Goal: Information Seeking & Learning: Learn about a topic

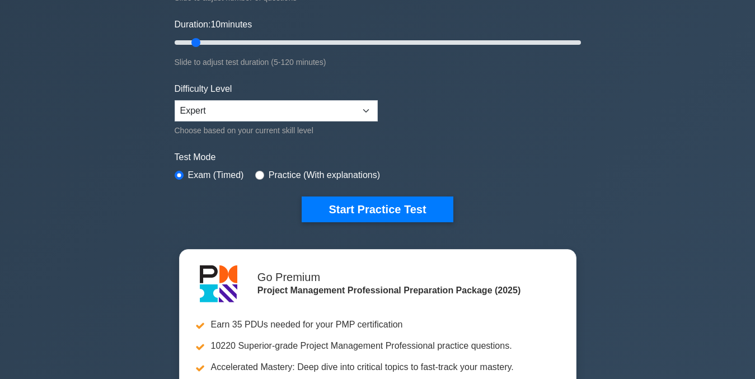
scroll to position [158, 0]
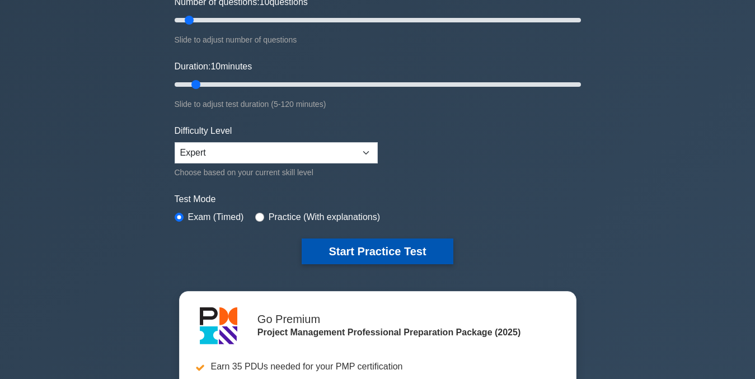
click at [401, 249] on button "Start Practice Test" at bounding box center [377, 251] width 151 height 26
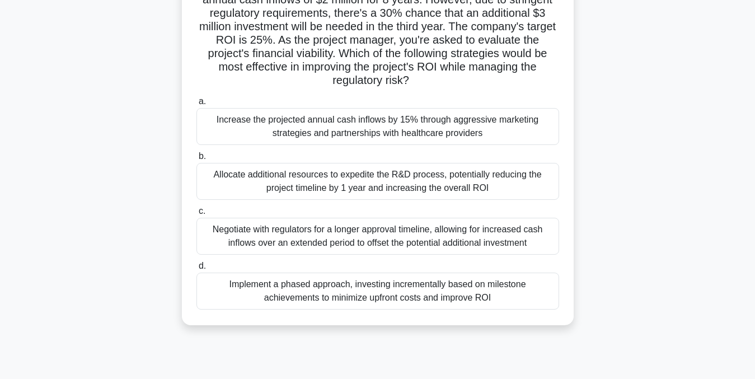
scroll to position [119, 0]
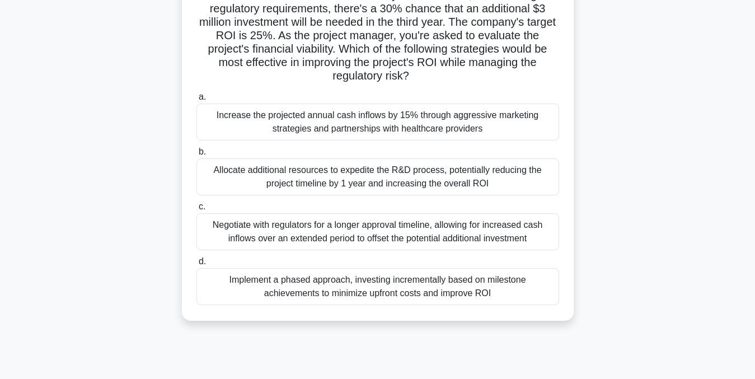
click at [402, 218] on div "Negotiate with regulators for a longer approval timeline, allowing for increase…" at bounding box center [377, 231] width 363 height 37
click at [196, 210] on input "c. Negotiate with regulators for a longer approval timeline, allowing for incre…" at bounding box center [196, 206] width 0 height 7
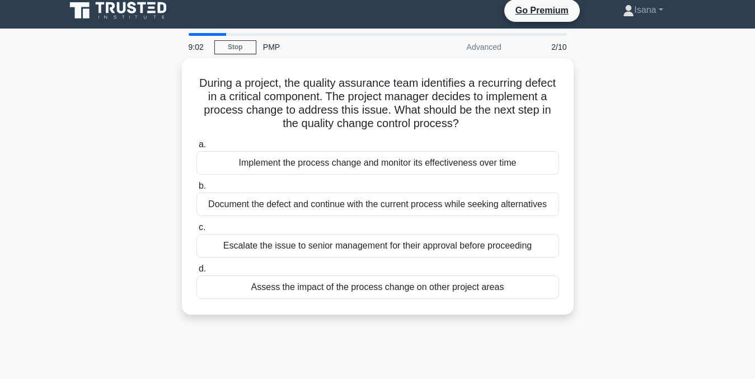
scroll to position [0, 0]
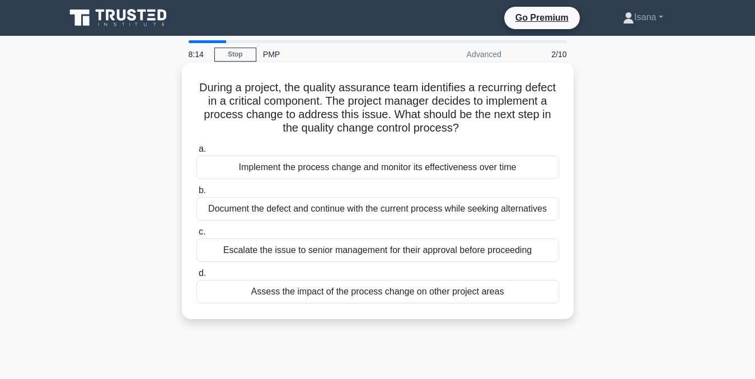
click at [429, 294] on div "Assess the impact of the process change on other project areas" at bounding box center [377, 292] width 363 height 24
click at [196, 277] on input "d. Assess the impact of the process change on other project areas" at bounding box center [196, 273] width 0 height 7
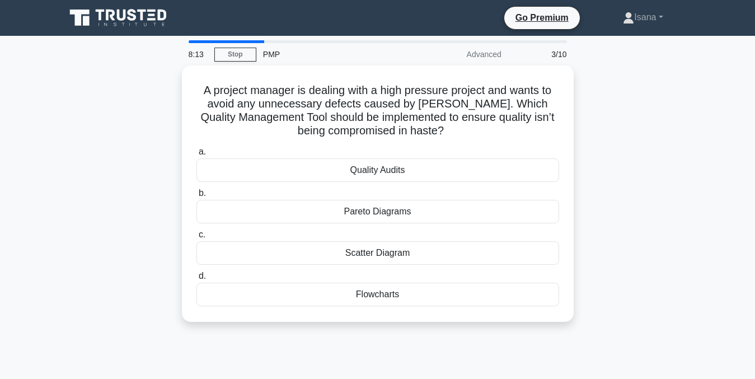
click at [429, 294] on div "Flowcharts" at bounding box center [377, 295] width 363 height 24
click at [196, 280] on input "d. Flowcharts" at bounding box center [196, 276] width 0 height 7
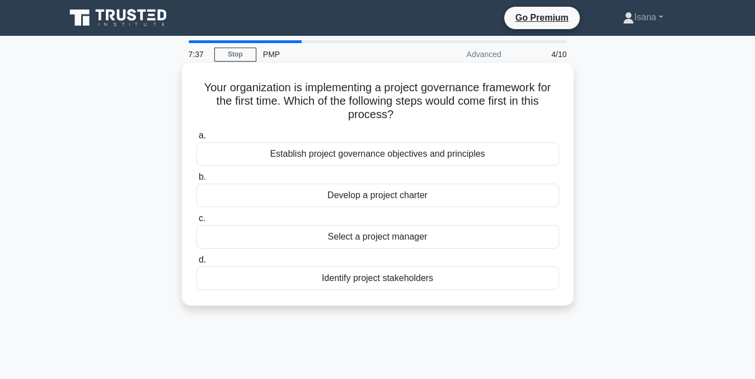
click at [420, 151] on div "Establish project governance objectives and principles" at bounding box center [377, 154] width 363 height 24
click at [196, 139] on input "a. Establish project governance objectives and principles" at bounding box center [196, 135] width 0 height 7
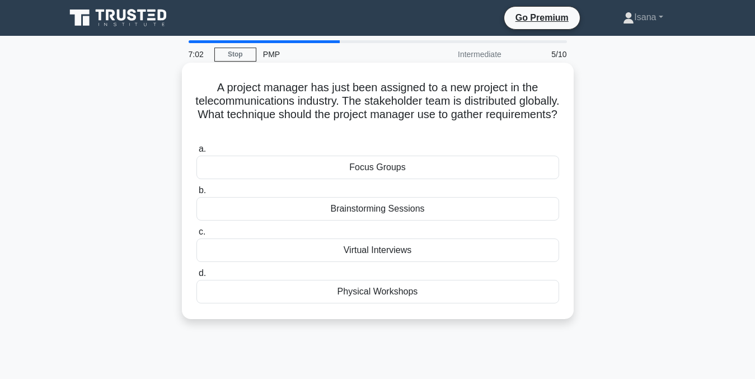
click at [418, 252] on div "Virtual Interviews" at bounding box center [377, 250] width 363 height 24
click at [196, 236] on input "c. Virtual Interviews" at bounding box center [196, 231] width 0 height 7
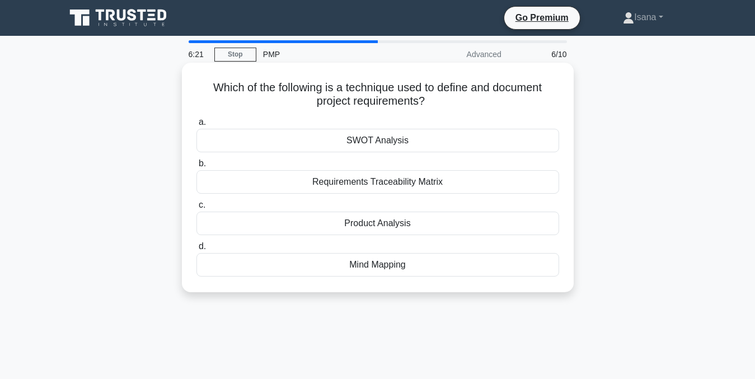
click at [417, 143] on div "SWOT Analysis" at bounding box center [377, 141] width 363 height 24
click at [196, 126] on input "a. SWOT Analysis" at bounding box center [196, 122] width 0 height 7
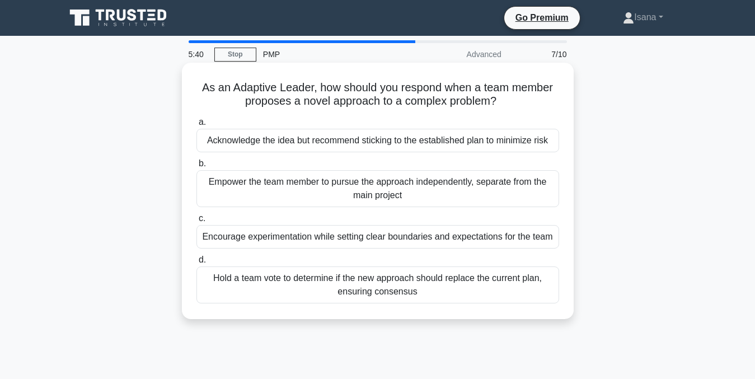
click at [390, 284] on div "Hold a team vote to determine if the new approach should replace the current pl…" at bounding box center [377, 284] width 363 height 37
click at [196, 264] on input "d. Hold a team vote to determine if the new approach should replace the current…" at bounding box center [196, 259] width 0 height 7
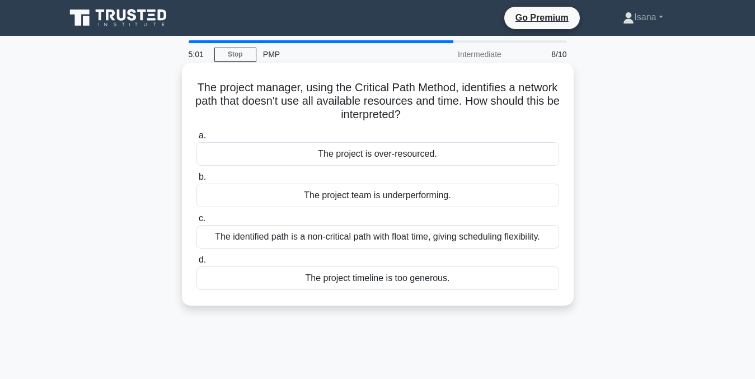
click at [394, 237] on div "The identified path is a non-critical path with float time, giving scheduling f…" at bounding box center [377, 237] width 363 height 24
click at [196, 222] on input "c. The identified path is a non-critical path with float time, giving schedulin…" at bounding box center [196, 218] width 0 height 7
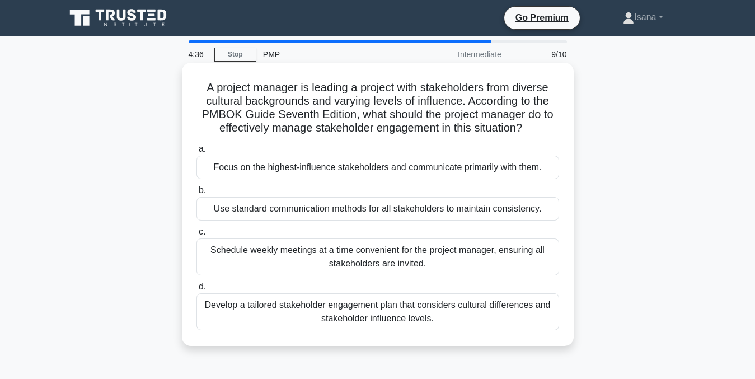
click at [389, 311] on div "Develop a tailored stakeholder engagement plan that considers cultural differen…" at bounding box center [377, 311] width 363 height 37
click at [196, 291] on input "d. Develop a tailored stakeholder engagement plan that considers cultural diffe…" at bounding box center [196, 286] width 0 height 7
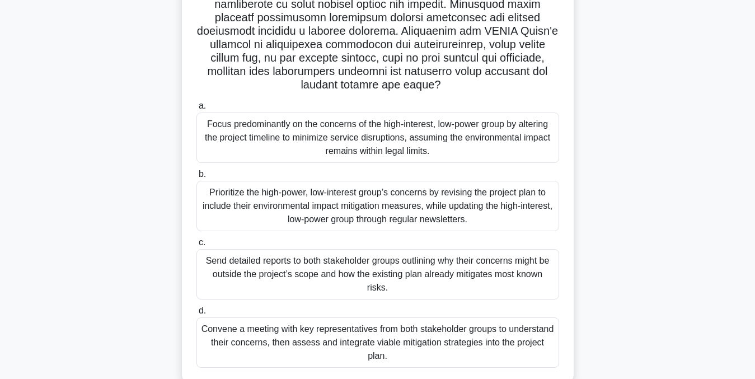
scroll to position [253, 0]
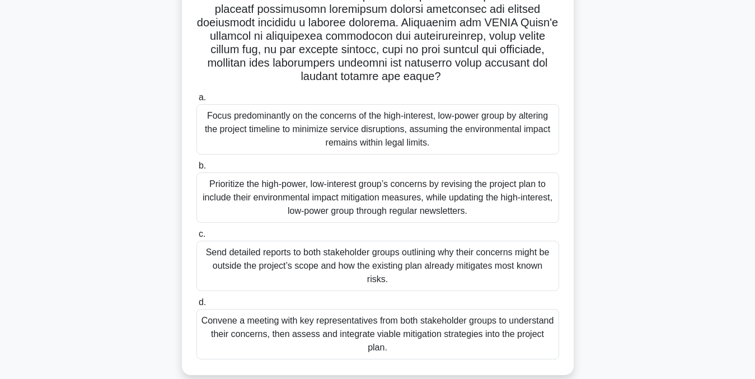
click at [479, 313] on div "Convene a meeting with key representatives from both stakeholder groups to unde…" at bounding box center [377, 334] width 363 height 50
click at [196, 306] on input "d. Convene a meeting with key representatives from both stakeholder groups to u…" at bounding box center [196, 302] width 0 height 7
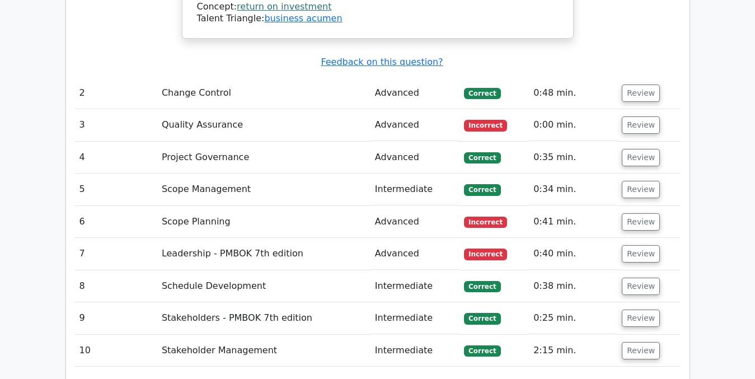
scroll to position [1853, 0]
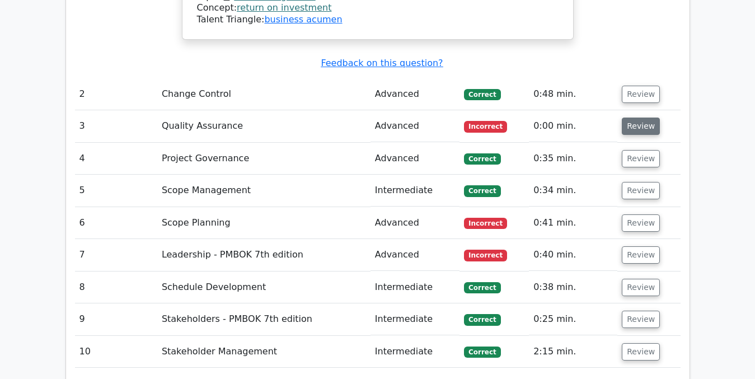
click at [637, 118] on button "Review" at bounding box center [641, 126] width 38 height 17
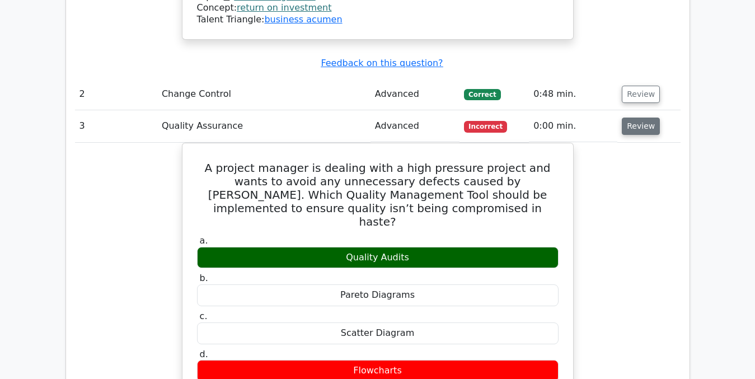
click at [637, 118] on button "Review" at bounding box center [641, 126] width 38 height 17
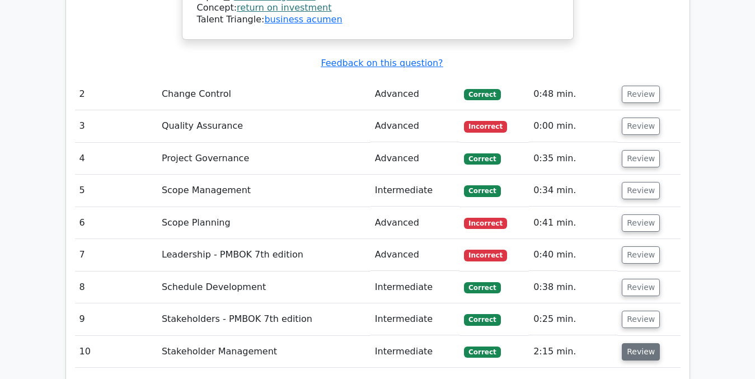
click at [635, 343] on button "Review" at bounding box center [641, 351] width 38 height 17
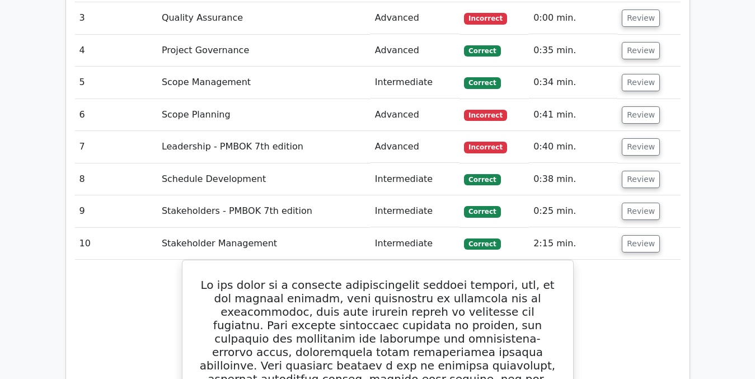
scroll to position [1947, 0]
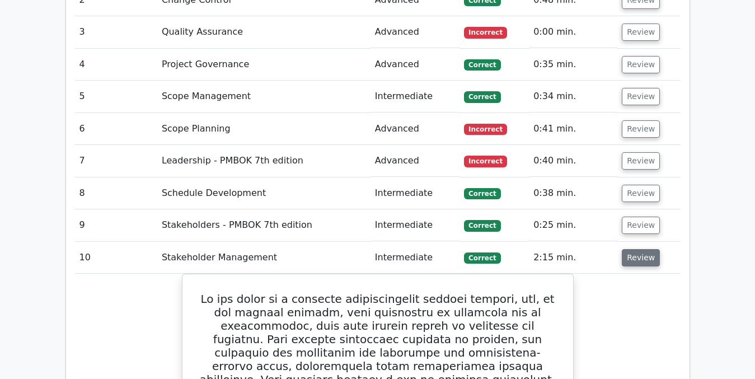
click at [639, 249] on button "Review" at bounding box center [641, 257] width 38 height 17
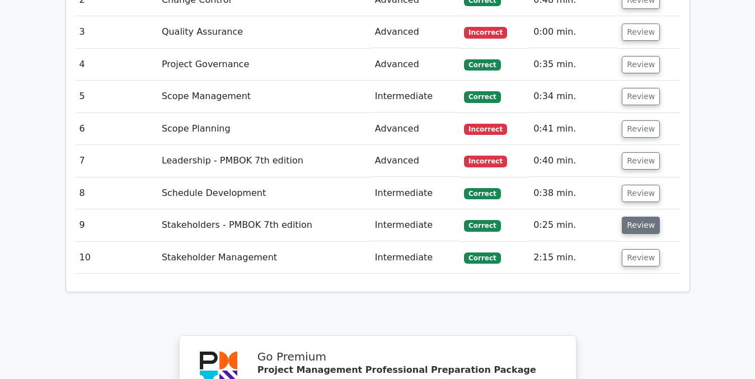
click at [639, 217] on button "Review" at bounding box center [641, 225] width 38 height 17
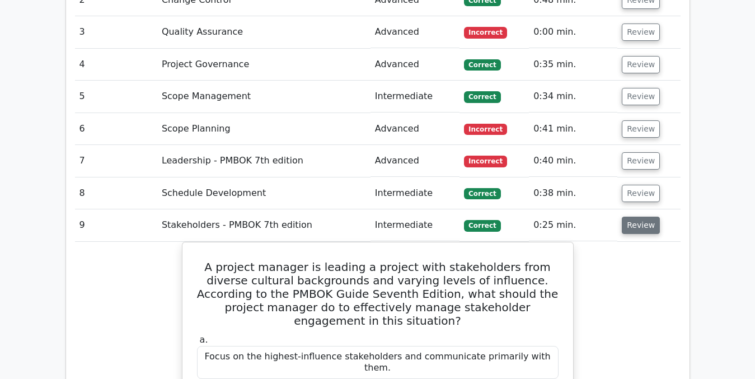
click at [636, 217] on button "Review" at bounding box center [641, 225] width 38 height 17
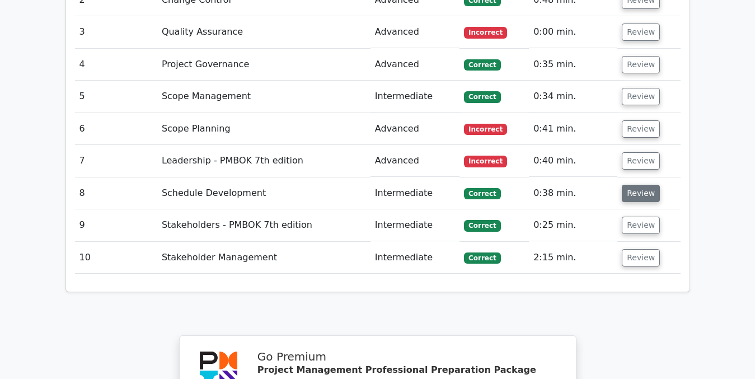
click at [636, 185] on button "Review" at bounding box center [641, 193] width 38 height 17
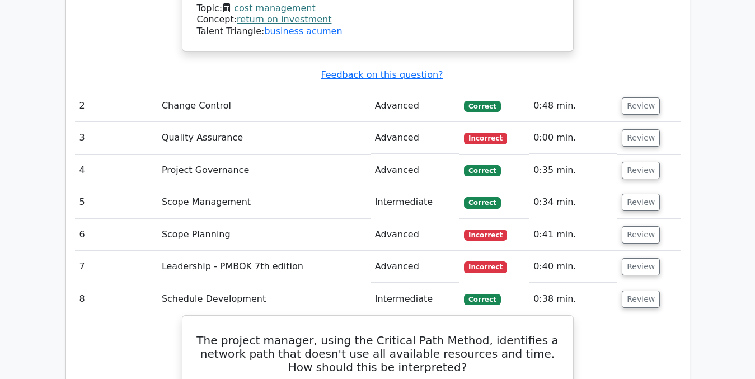
scroll to position [1839, 0]
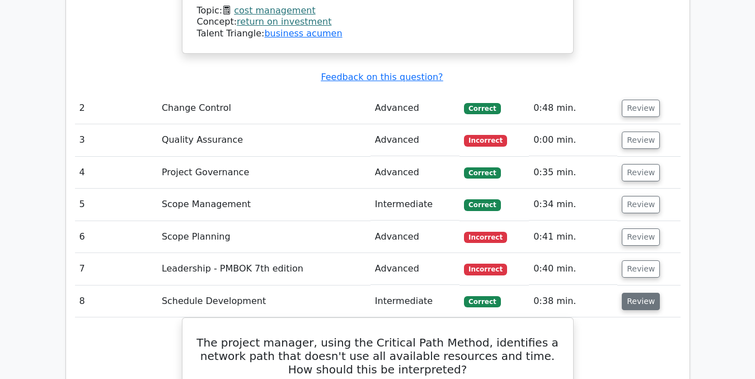
click at [641, 293] on button "Review" at bounding box center [641, 301] width 38 height 17
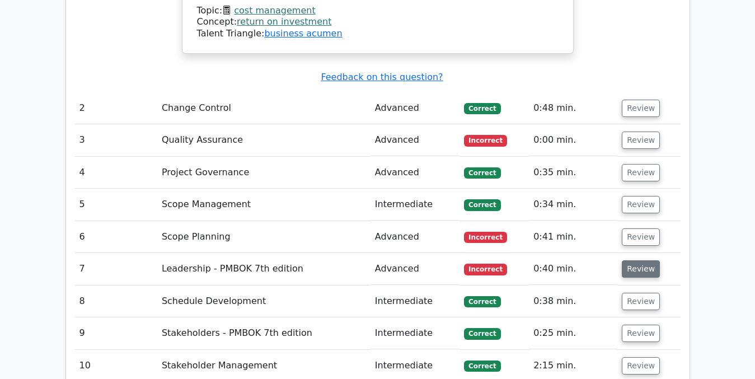
click at [638, 260] on button "Review" at bounding box center [641, 268] width 38 height 17
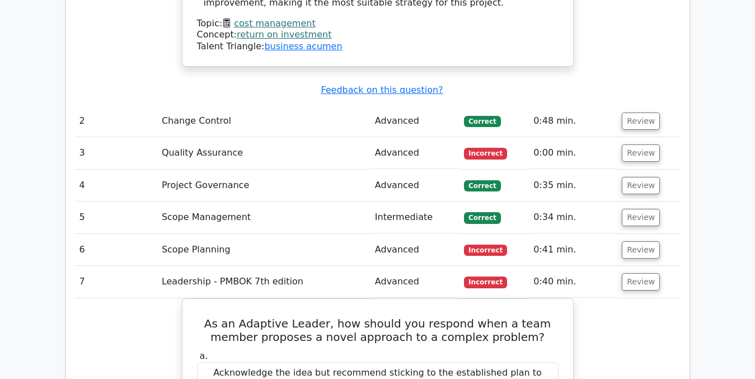
scroll to position [1834, 0]
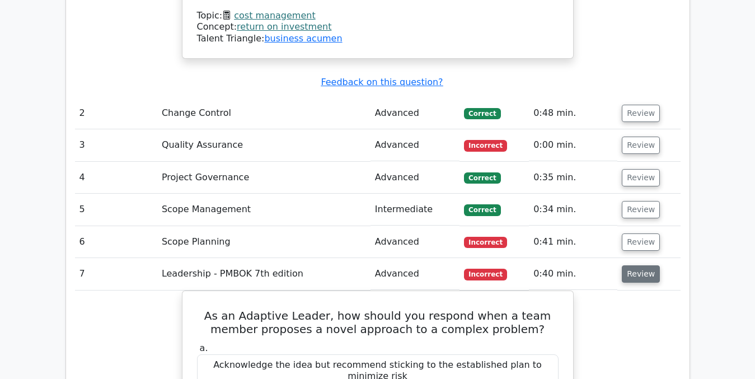
click at [645, 265] on button "Review" at bounding box center [641, 273] width 38 height 17
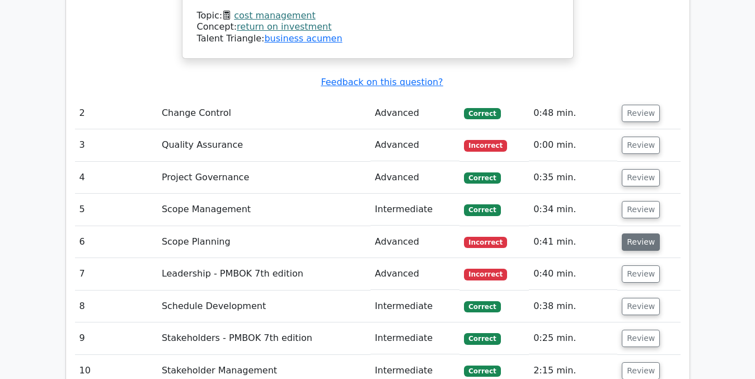
click at [644, 233] on button "Review" at bounding box center [641, 241] width 38 height 17
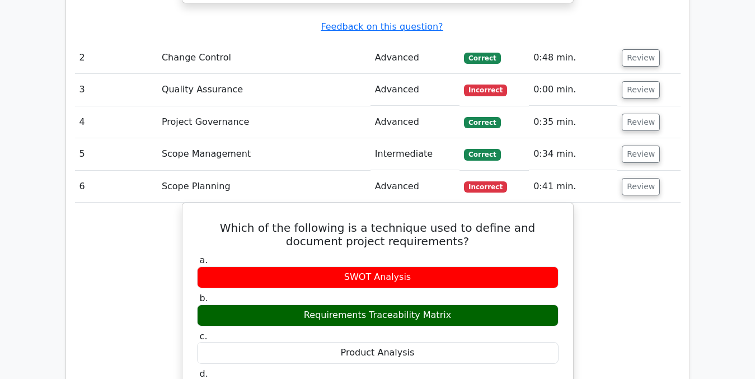
scroll to position [1888, 0]
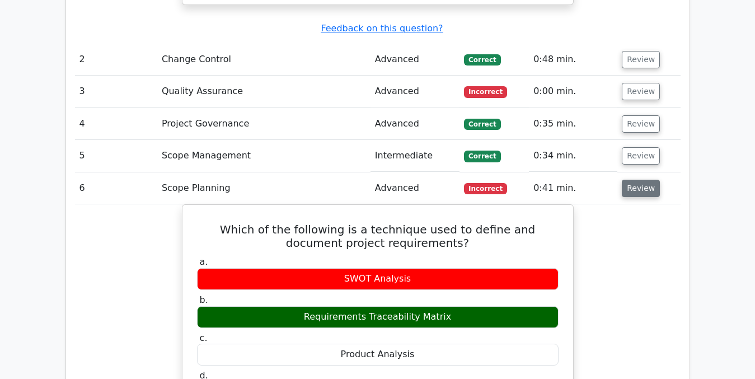
click at [630, 180] on button "Review" at bounding box center [641, 188] width 38 height 17
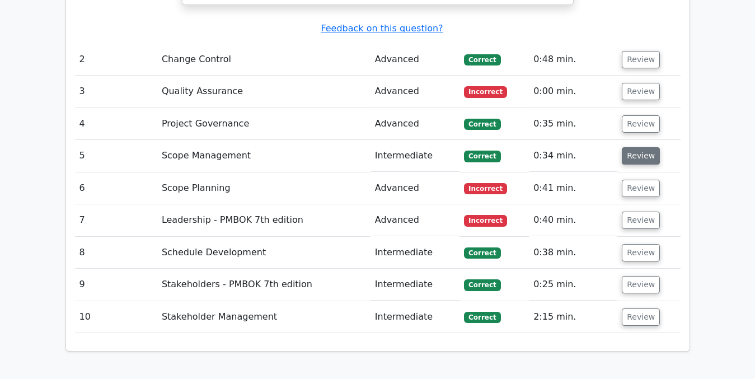
click at [631, 147] on button "Review" at bounding box center [641, 155] width 38 height 17
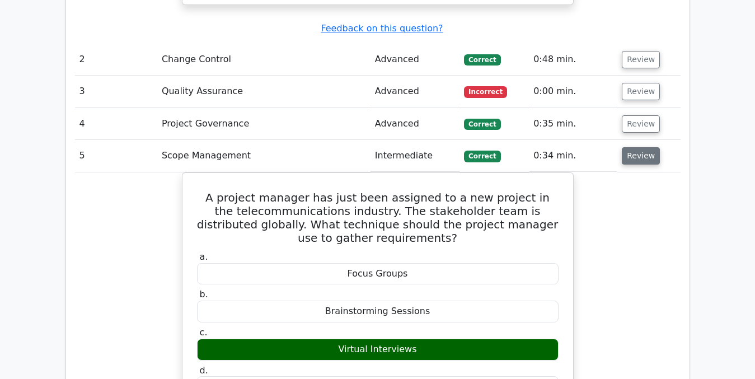
click at [631, 147] on button "Review" at bounding box center [641, 155] width 38 height 17
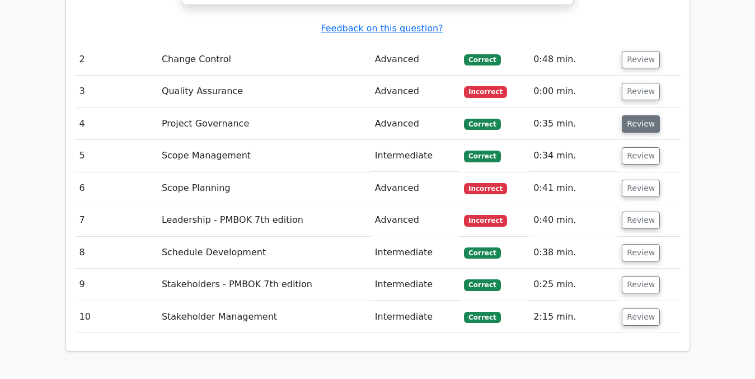
click at [635, 115] on button "Review" at bounding box center [641, 123] width 38 height 17
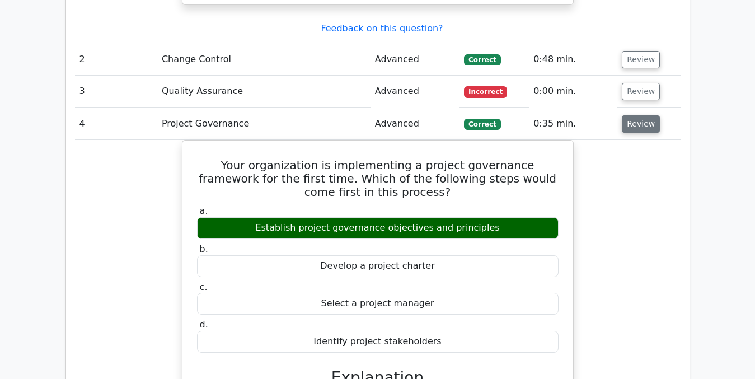
click at [638, 115] on button "Review" at bounding box center [641, 123] width 38 height 17
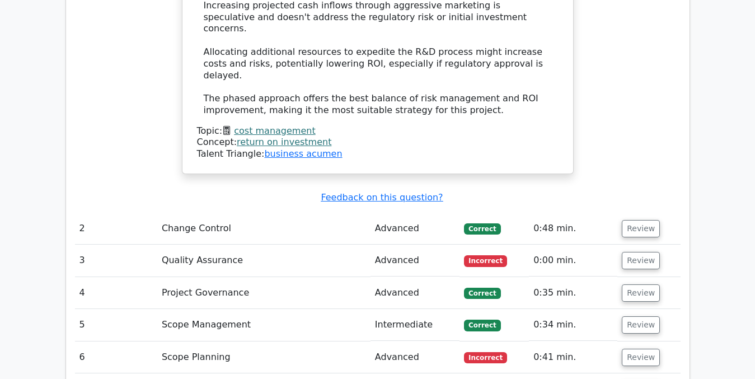
scroll to position [1717, 0]
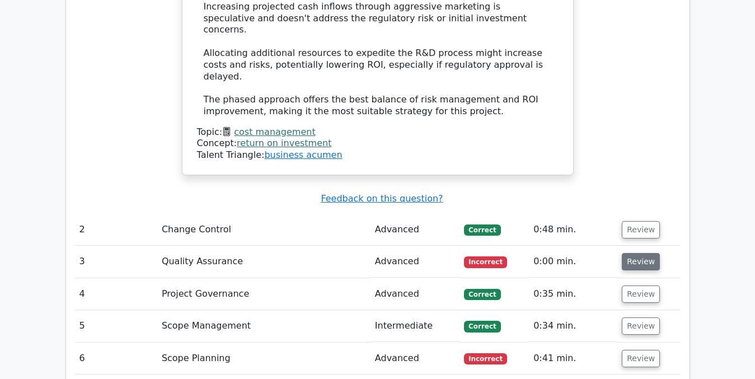
click at [640, 253] on button "Review" at bounding box center [641, 261] width 38 height 17
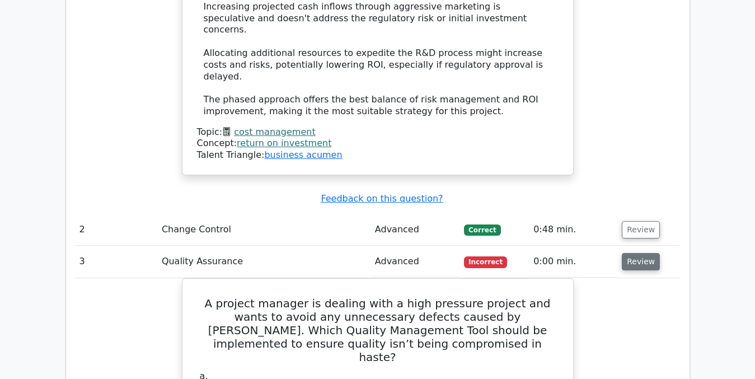
click at [640, 253] on button "Review" at bounding box center [641, 261] width 38 height 17
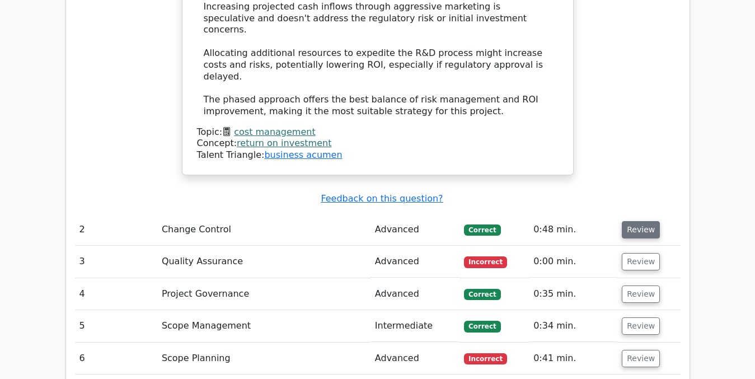
click at [636, 221] on button "Review" at bounding box center [641, 229] width 38 height 17
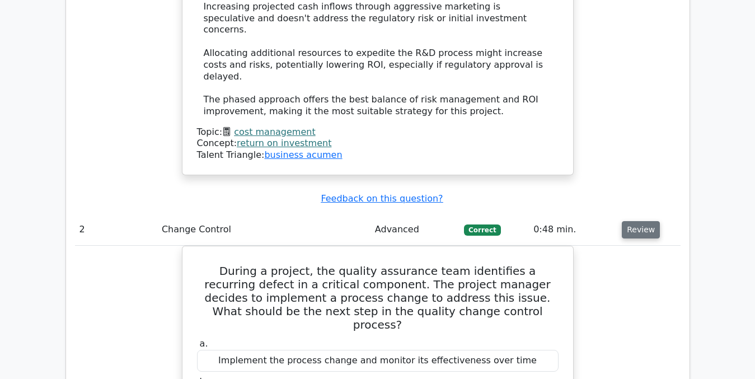
click at [638, 221] on button "Review" at bounding box center [641, 229] width 38 height 17
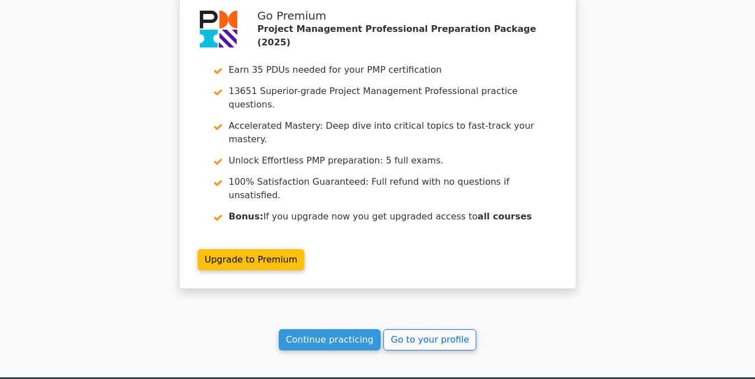
scroll to position [2281, 0]
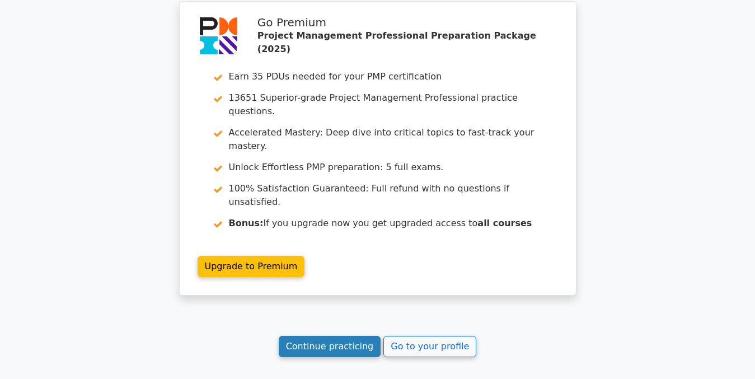
click at [321, 336] on link "Continue practicing" at bounding box center [330, 346] width 102 height 21
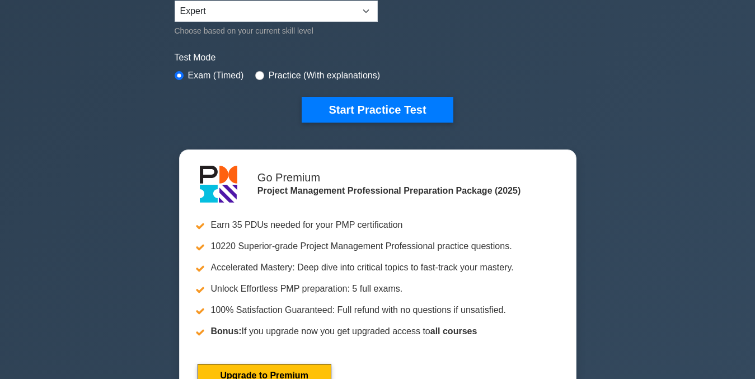
scroll to position [200, 0]
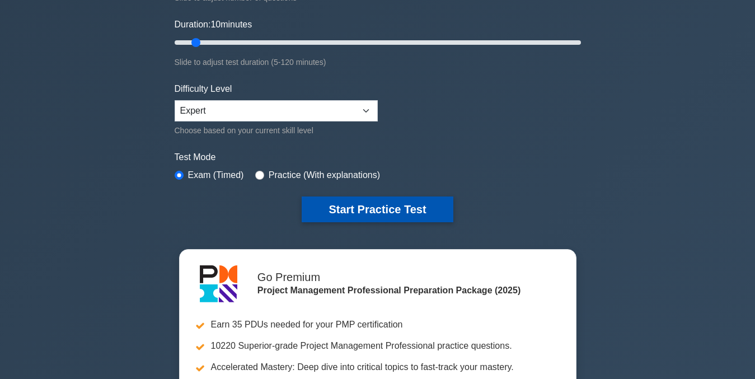
click at [369, 204] on button "Start Practice Test" at bounding box center [377, 209] width 151 height 26
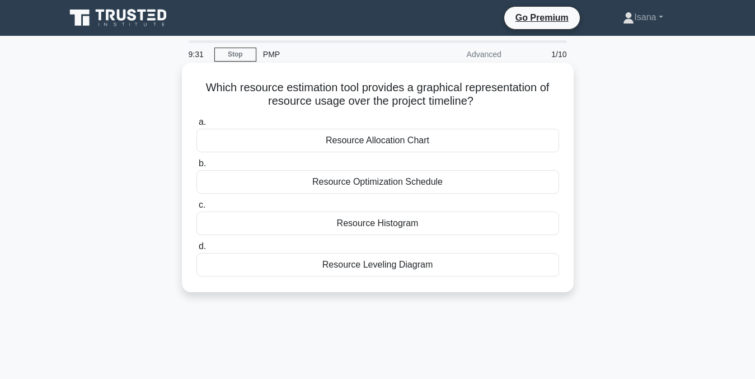
click at [394, 270] on div "Resource Leveling Diagram" at bounding box center [377, 265] width 363 height 24
click at [196, 250] on input "d. Resource Leveling Diagram" at bounding box center [196, 246] width 0 height 7
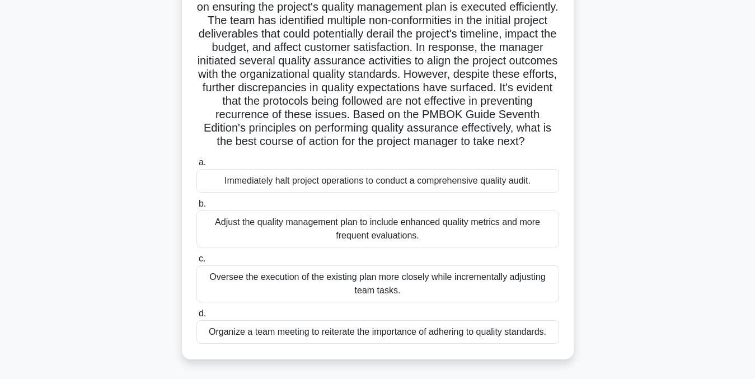
scroll to position [98, 0]
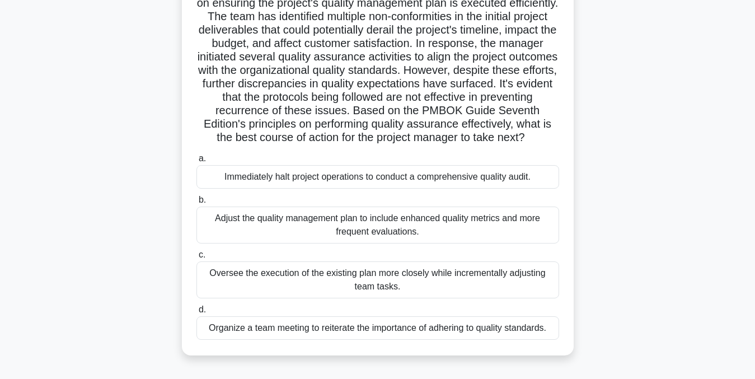
click at [503, 242] on div "Adjust the quality management plan to include enhanced quality metrics and more…" at bounding box center [377, 225] width 363 height 37
click at [196, 204] on input "b. Adjust the quality management plan to include enhanced quality metrics and m…" at bounding box center [196, 199] width 0 height 7
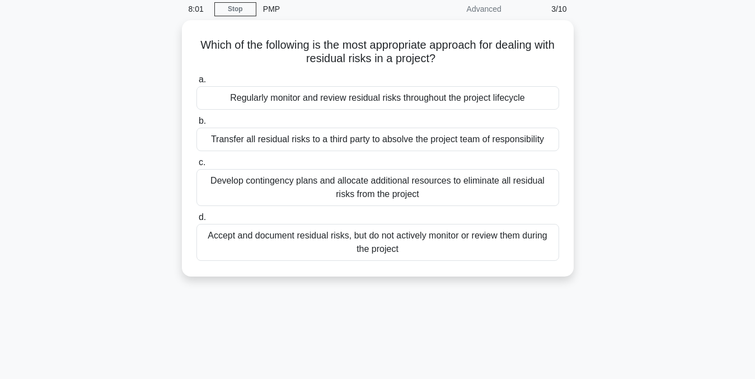
scroll to position [0, 0]
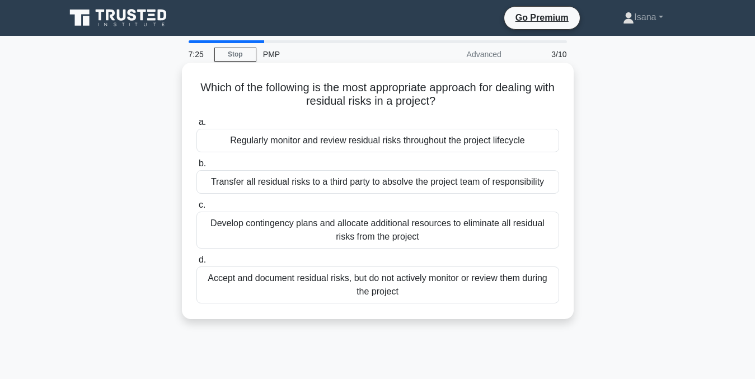
click at [532, 144] on div "Regularly monitor and review residual risks throughout the project lifecycle" at bounding box center [377, 141] width 363 height 24
click at [196, 126] on input "a. Regularly monitor and review residual risks throughout the project lifecycle" at bounding box center [196, 122] width 0 height 7
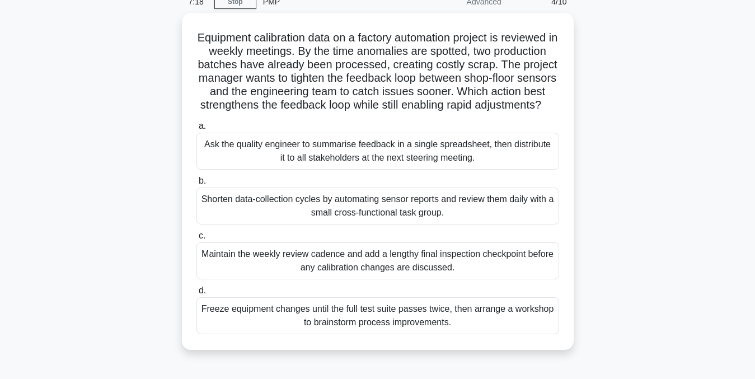
scroll to position [67, 0]
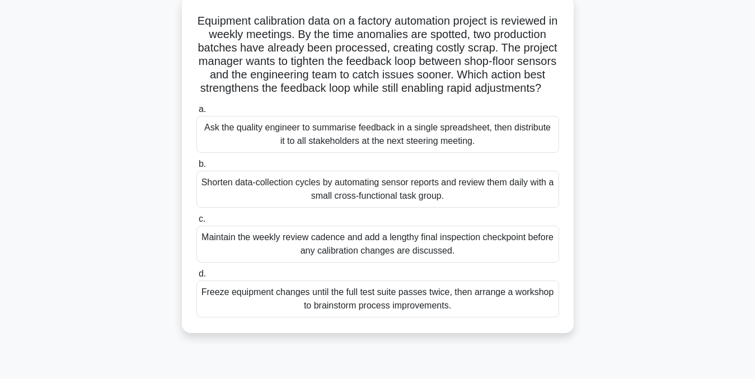
click at [472, 255] on div "Maintain the weekly review cadence and add a lengthy final inspection checkpoin…" at bounding box center [377, 244] width 363 height 37
click at [196, 223] on input "c. Maintain the weekly review cadence and add a lengthy final inspection checkp…" at bounding box center [196, 219] width 0 height 7
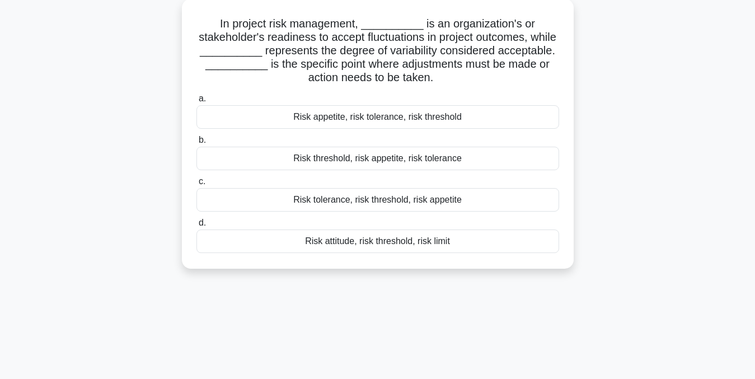
scroll to position [0, 0]
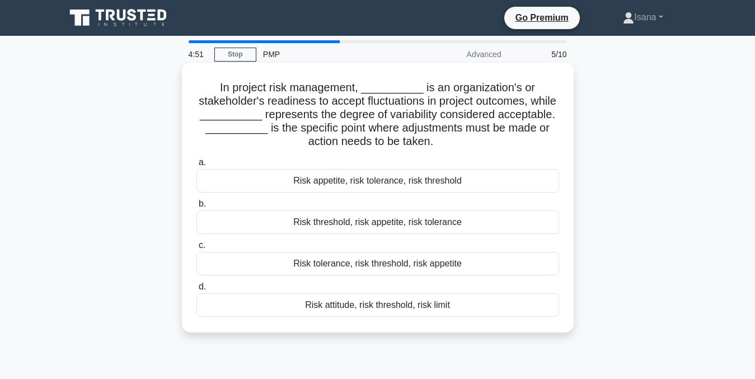
click at [297, 180] on div "Risk appetite, risk tolerance, risk threshold" at bounding box center [377, 181] width 363 height 24
click at [196, 166] on input "a. Risk appetite, risk tolerance, risk threshold" at bounding box center [196, 162] width 0 height 7
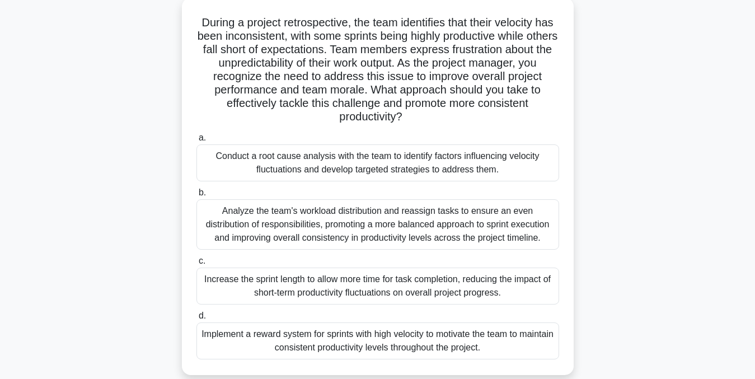
scroll to position [69, 0]
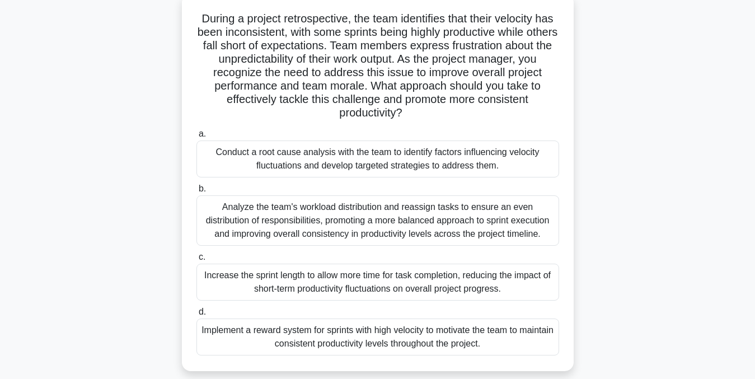
click at [507, 214] on div "Analyze the team's workload distribution and reassign tasks to ensure an even d…" at bounding box center [377, 220] width 363 height 50
click at [196, 193] on input "b. Analyze the team's workload distribution and reassign tasks to ensure an eve…" at bounding box center [196, 188] width 0 height 7
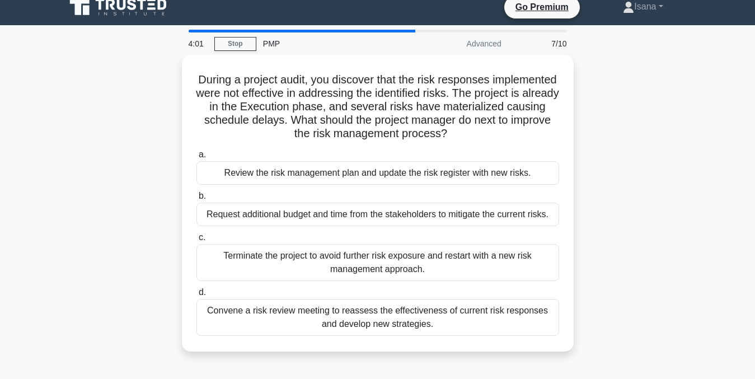
scroll to position [0, 0]
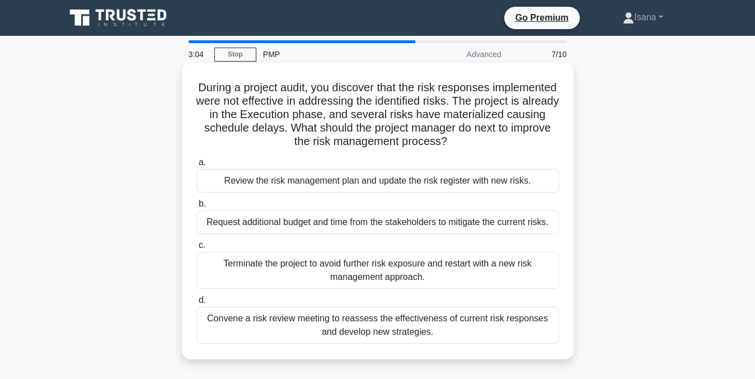
click at [492, 327] on div "Convene a risk review meeting to reassess the effectiveness of current risk res…" at bounding box center [377, 325] width 363 height 37
click at [196, 304] on input "d. Convene a risk review meeting to reassess the effectiveness of current risk …" at bounding box center [196, 300] width 0 height 7
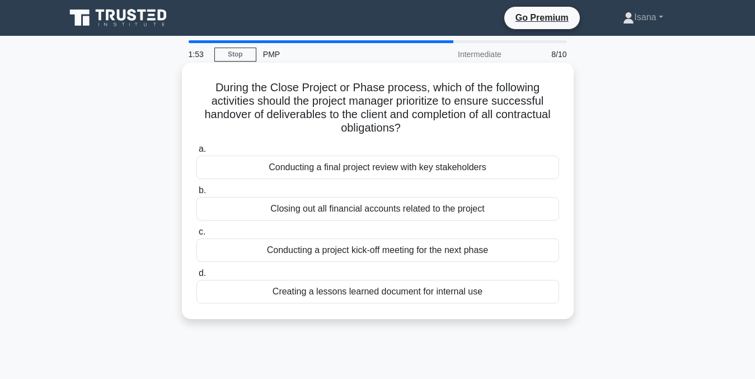
click at [479, 167] on div "Conducting a final project review with key stakeholders" at bounding box center [377, 168] width 363 height 24
click at [196, 153] on input "a. Conducting a final project review with key stakeholders" at bounding box center [196, 149] width 0 height 7
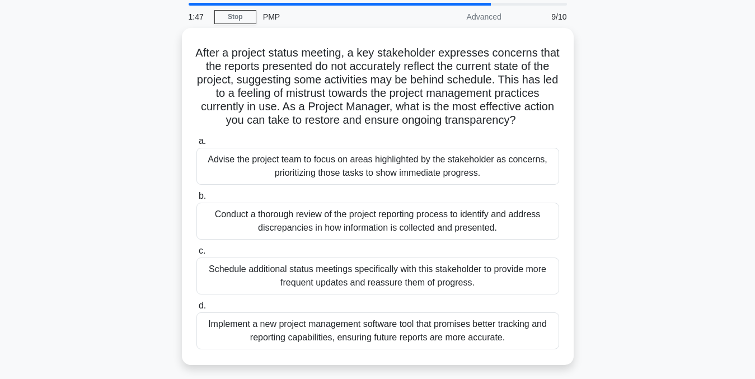
scroll to position [40, 0]
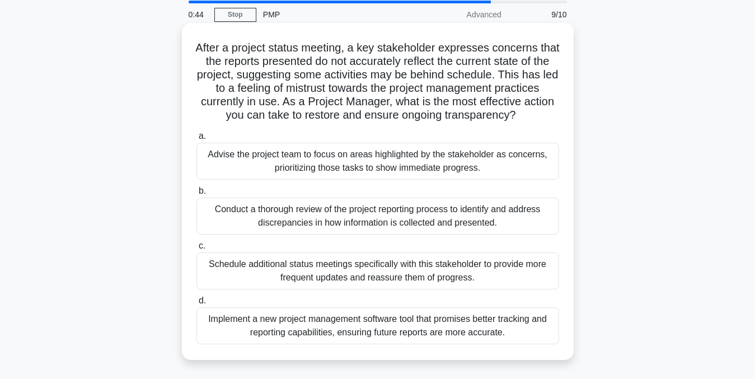
click at [459, 288] on div "Schedule additional status meetings specifically with this stakeholder to provi…" at bounding box center [377, 270] width 363 height 37
click at [196, 250] on input "c. Schedule additional status meetings specifically with this stakeholder to pr…" at bounding box center [196, 245] width 0 height 7
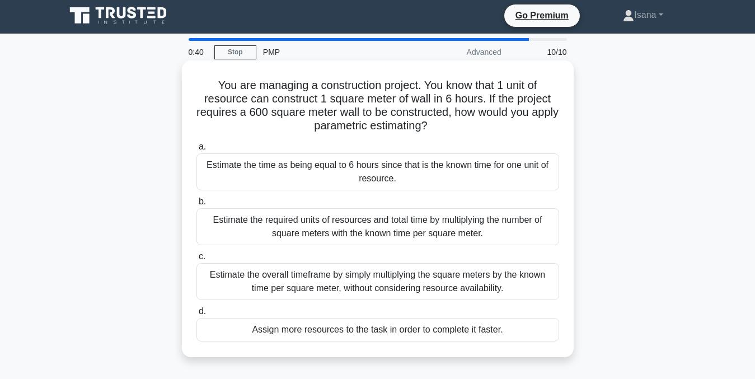
scroll to position [0, 0]
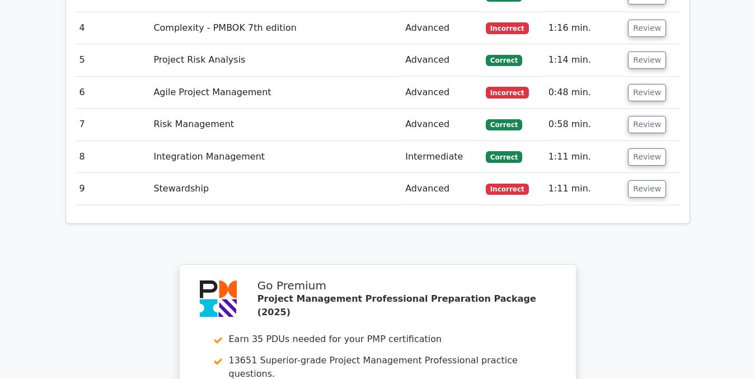
scroll to position [1526, 0]
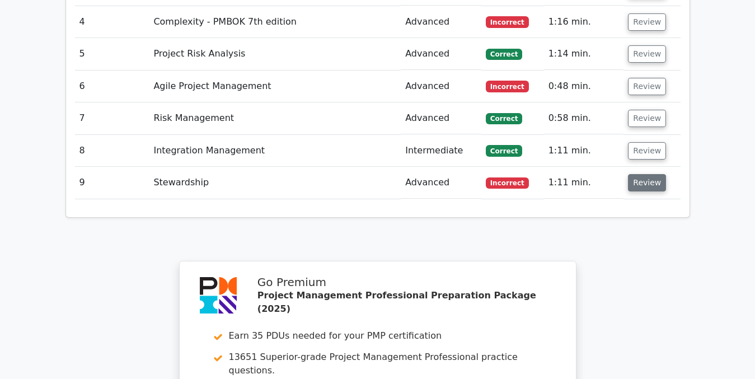
click at [645, 174] on button "Review" at bounding box center [647, 182] width 38 height 17
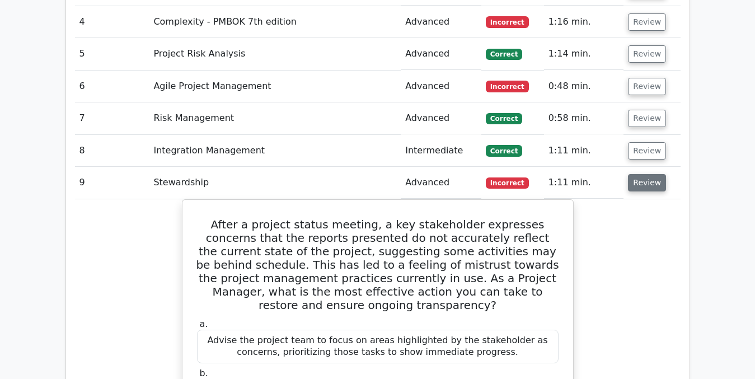
click at [655, 174] on button "Review" at bounding box center [647, 182] width 38 height 17
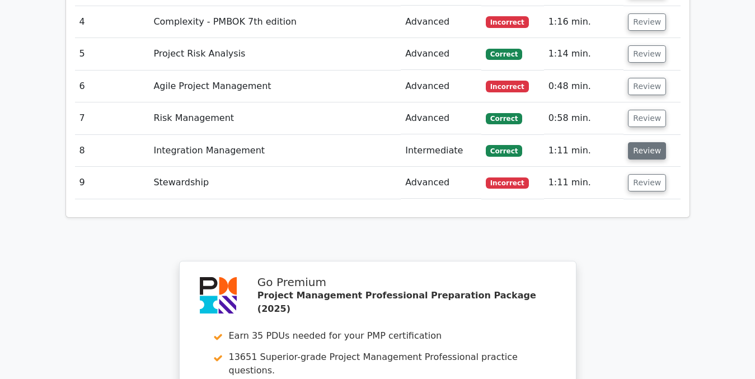
click at [647, 142] on button "Review" at bounding box center [647, 150] width 38 height 17
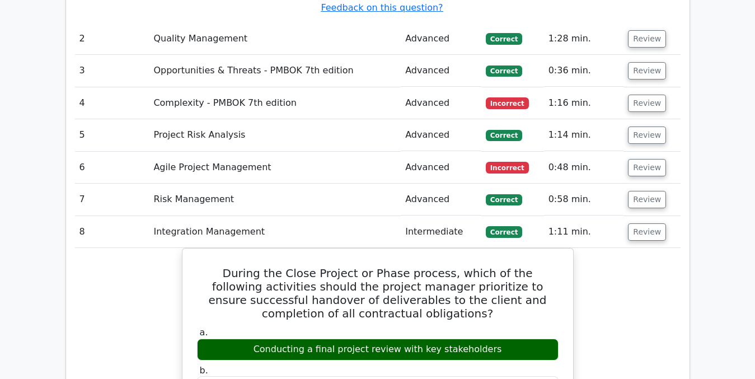
scroll to position [1443, 0]
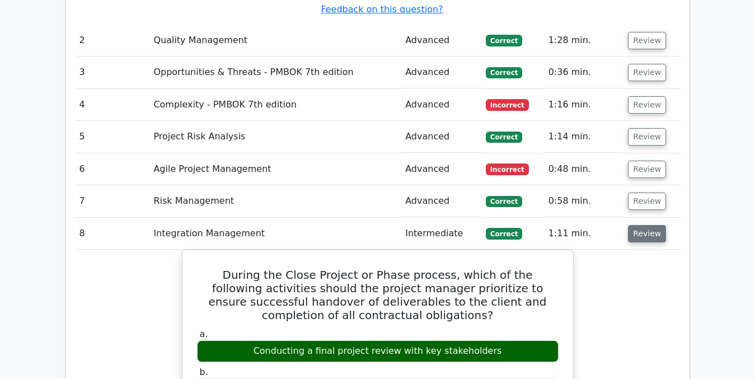
click at [636, 225] on button "Review" at bounding box center [647, 233] width 38 height 17
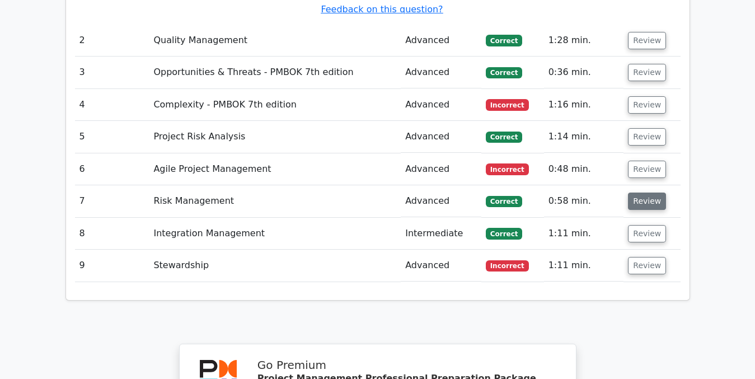
click at [636, 193] on button "Review" at bounding box center [647, 201] width 38 height 17
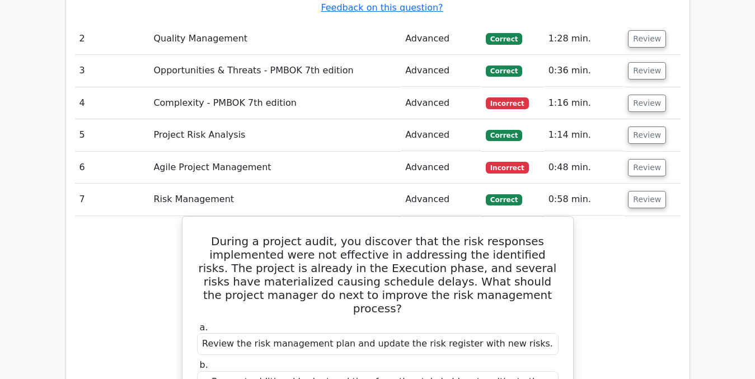
scroll to position [1400, 0]
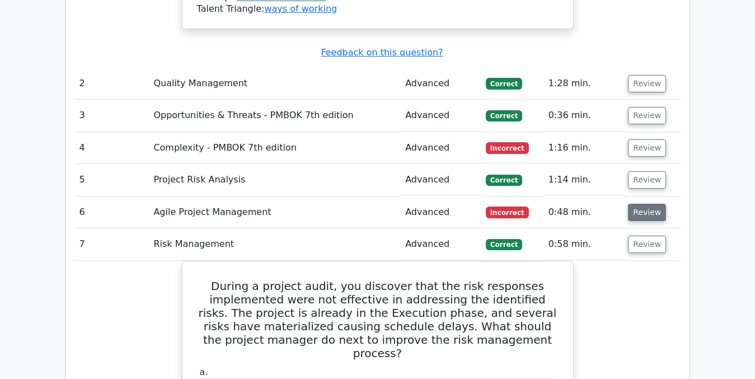
click at [642, 204] on button "Review" at bounding box center [647, 212] width 38 height 17
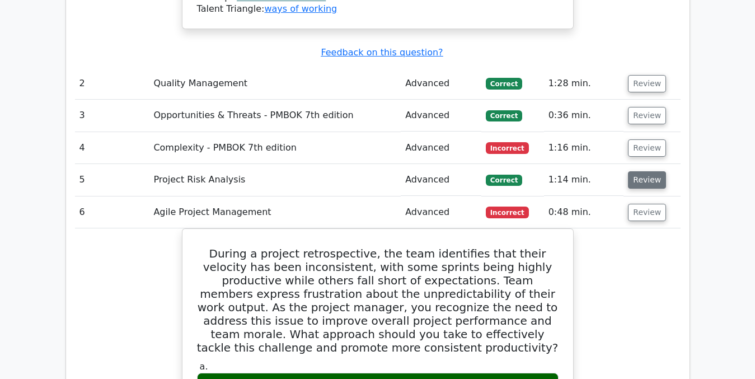
click at [643, 171] on button "Review" at bounding box center [647, 179] width 38 height 17
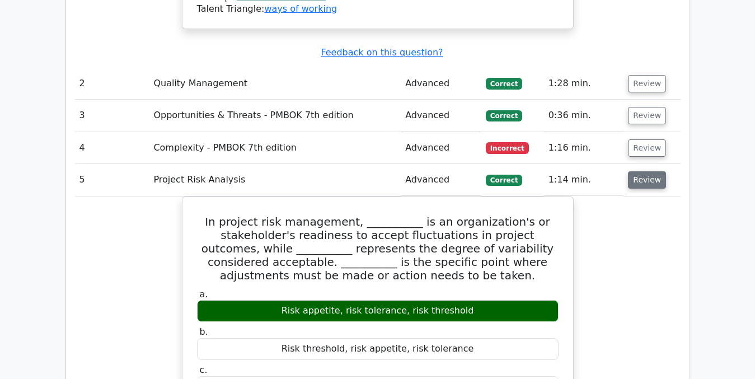
click at [643, 171] on button "Review" at bounding box center [647, 179] width 38 height 17
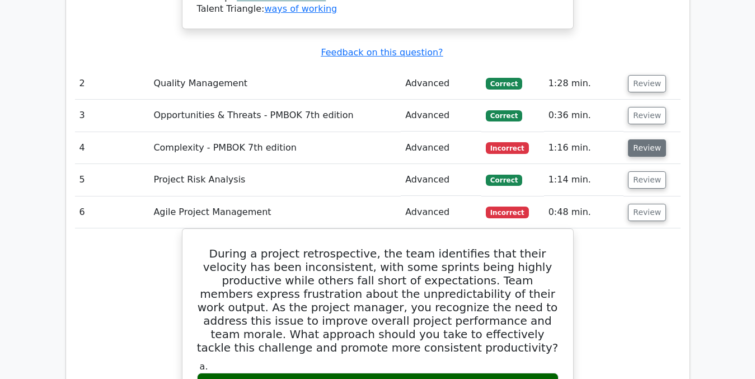
click at [643, 139] on button "Review" at bounding box center [647, 147] width 38 height 17
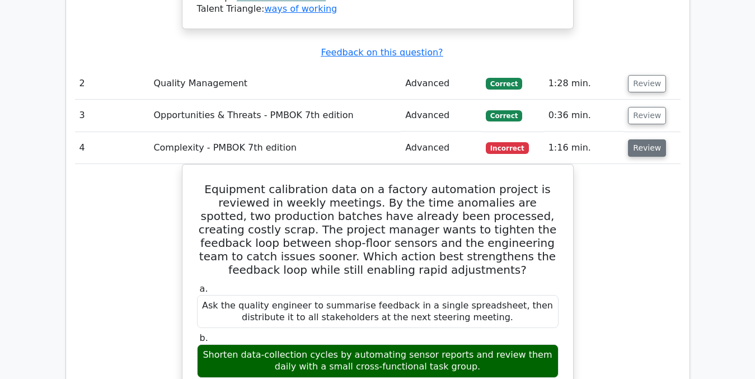
click at [652, 139] on button "Review" at bounding box center [647, 147] width 38 height 17
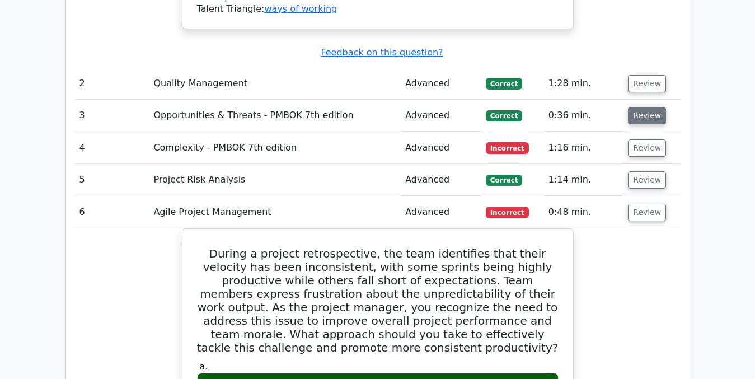
click at [648, 107] on button "Review" at bounding box center [647, 115] width 38 height 17
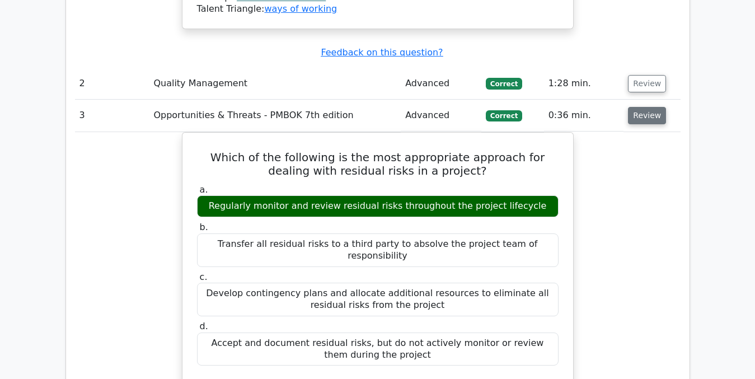
click at [637, 107] on button "Review" at bounding box center [647, 115] width 38 height 17
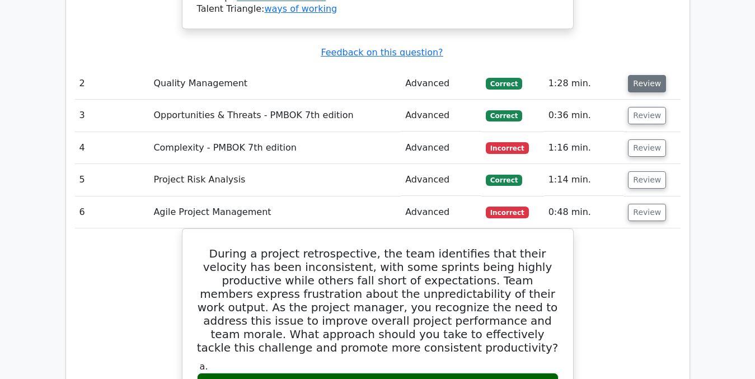
click at [637, 75] on button "Review" at bounding box center [647, 83] width 38 height 17
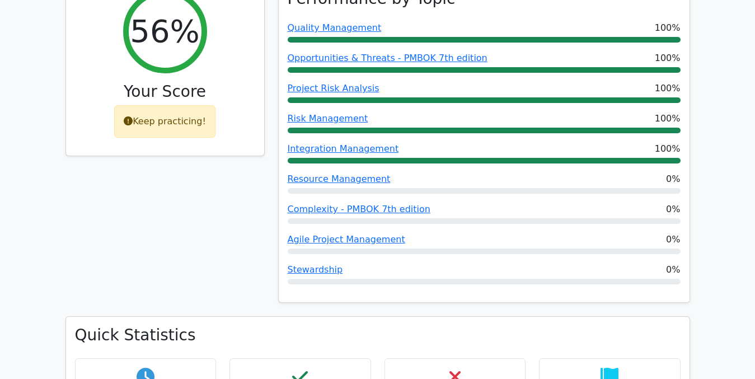
scroll to position [436, 0]
